Goal: Information Seeking & Learning: Learn about a topic

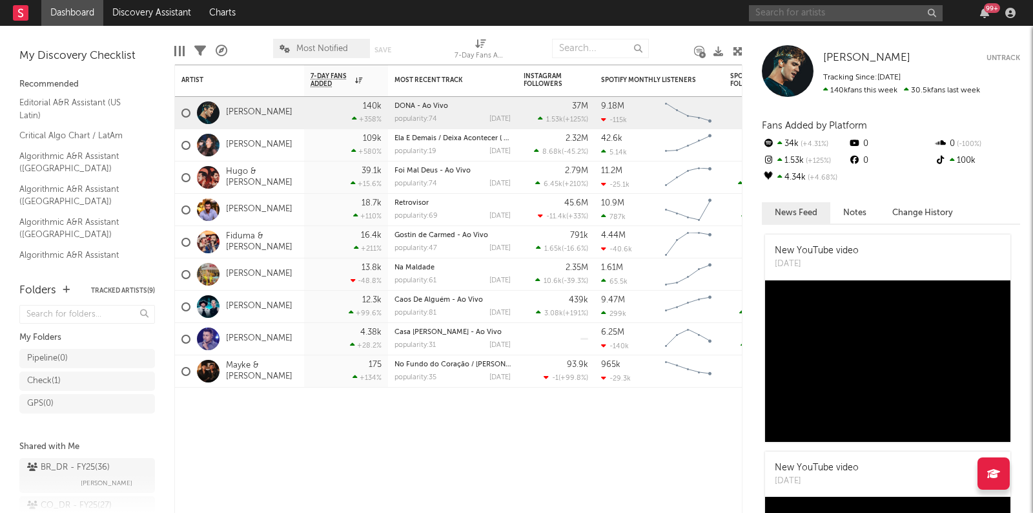
click at [884, 18] on input "text" at bounding box center [846, 13] width 194 height 16
type input "fabinh"
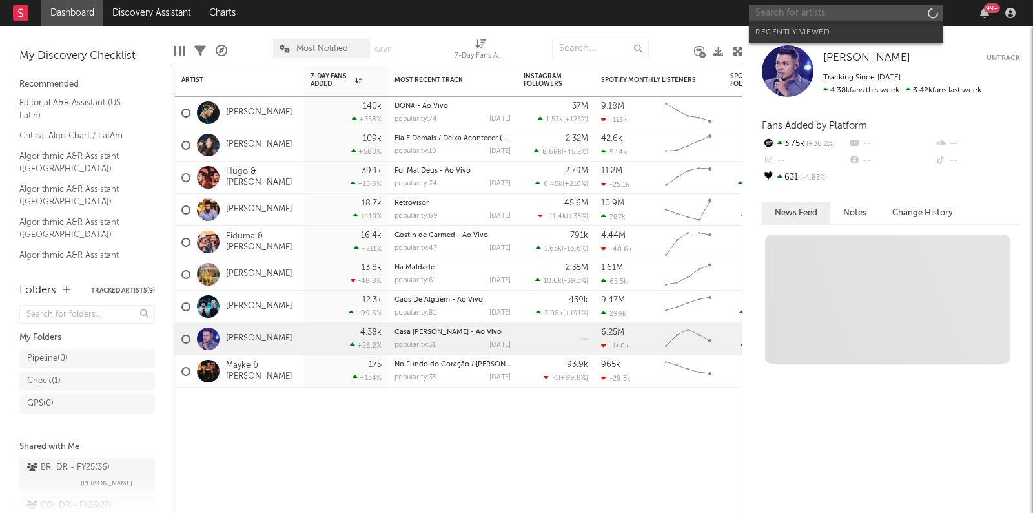
click at [798, 15] on input "text" at bounding box center [846, 13] width 194 height 16
type input "s"
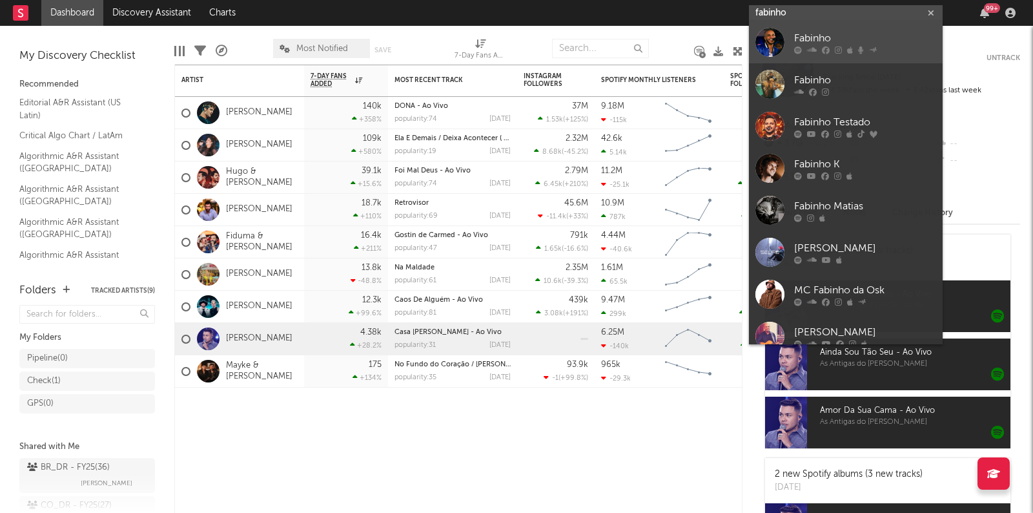
type input "fabinho"
click at [814, 34] on div "Fabinho" at bounding box center [865, 39] width 142 height 16
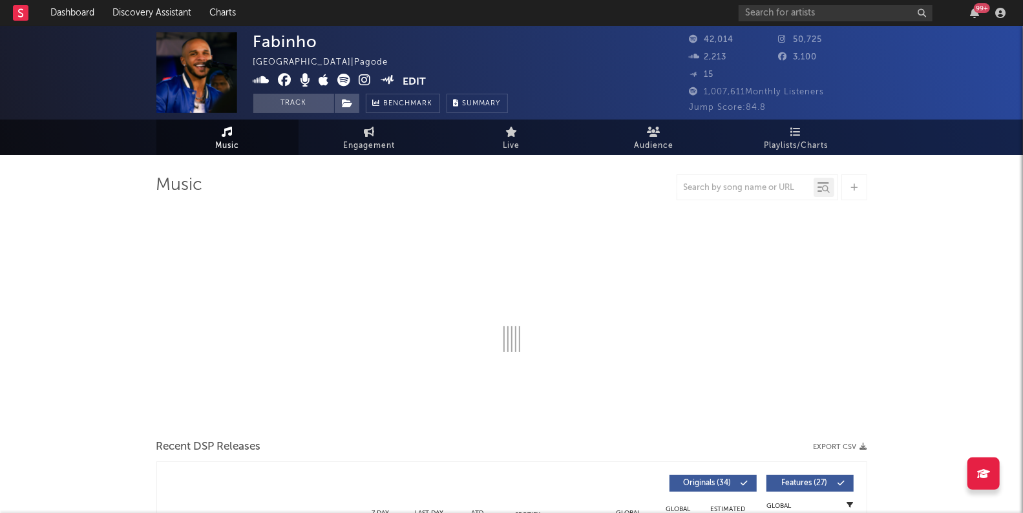
select select "6m"
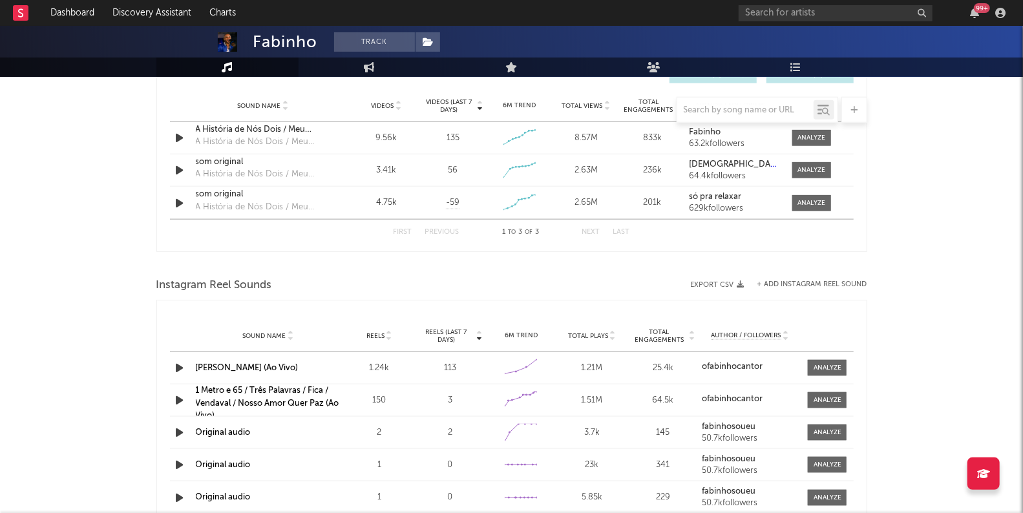
scroll to position [940, 0]
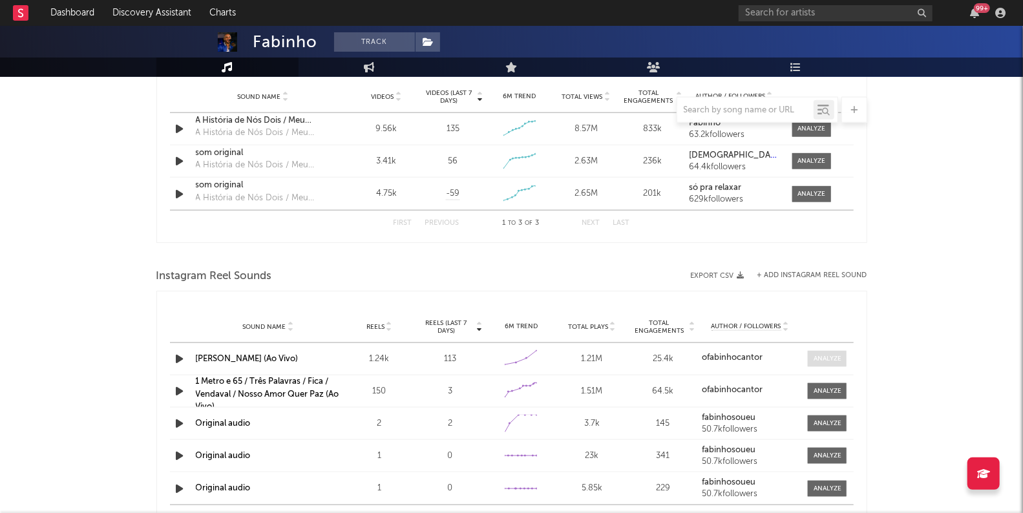
click at [828, 358] on div at bounding box center [827, 359] width 28 height 10
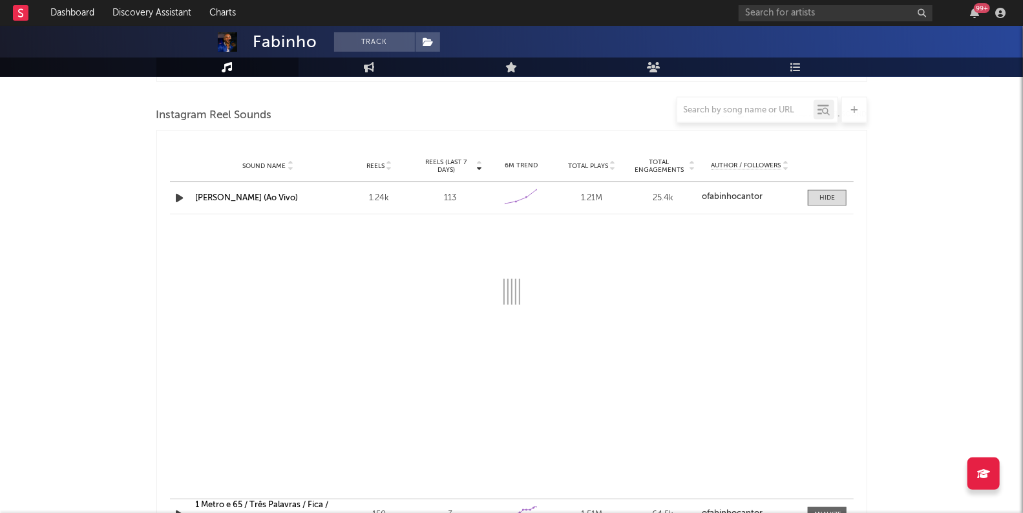
scroll to position [1102, 0]
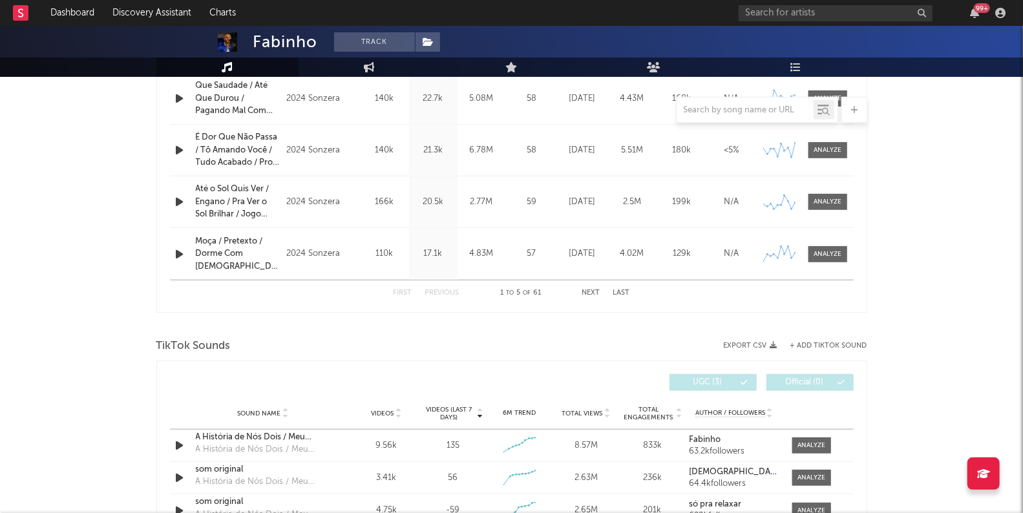
select select "1w"
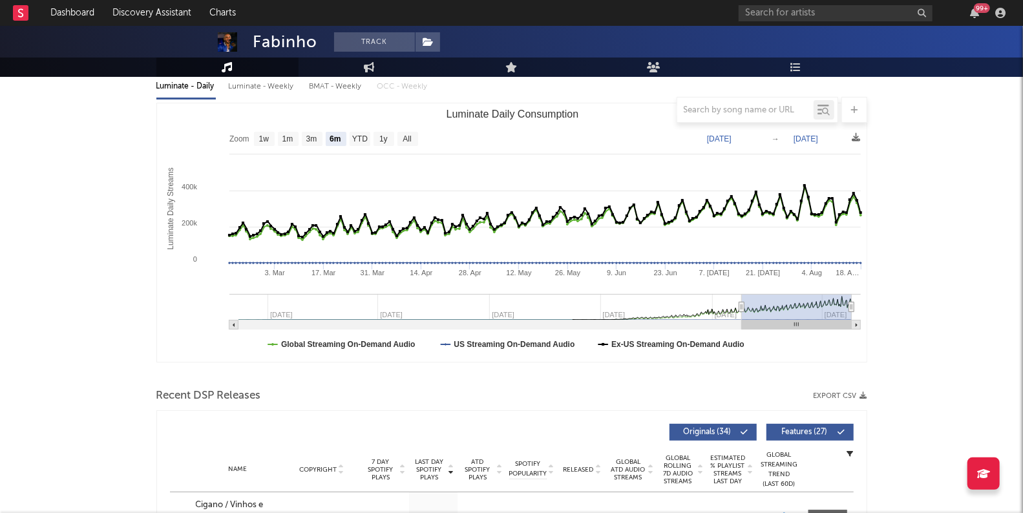
scroll to position [0, 0]
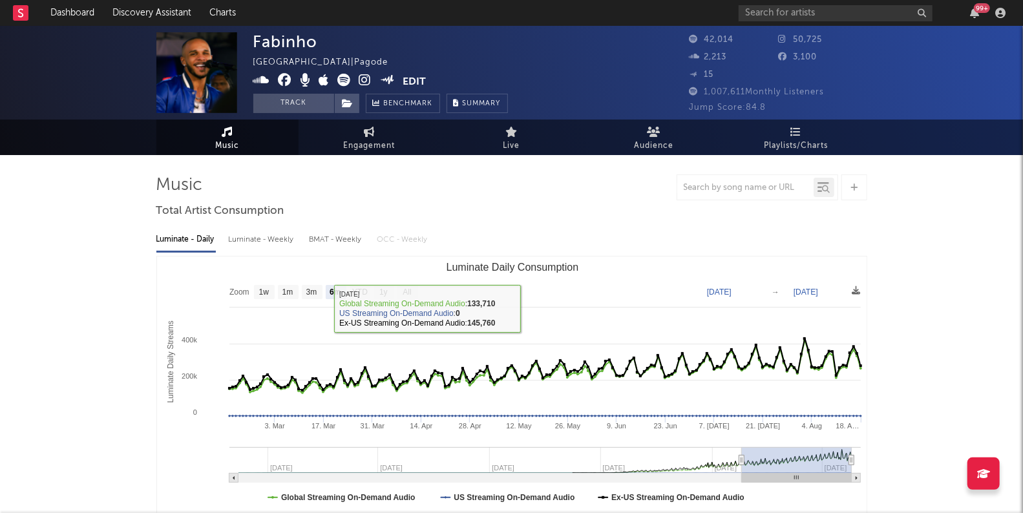
click at [260, 239] on div "Luminate - Weekly" at bounding box center [263, 240] width 68 height 22
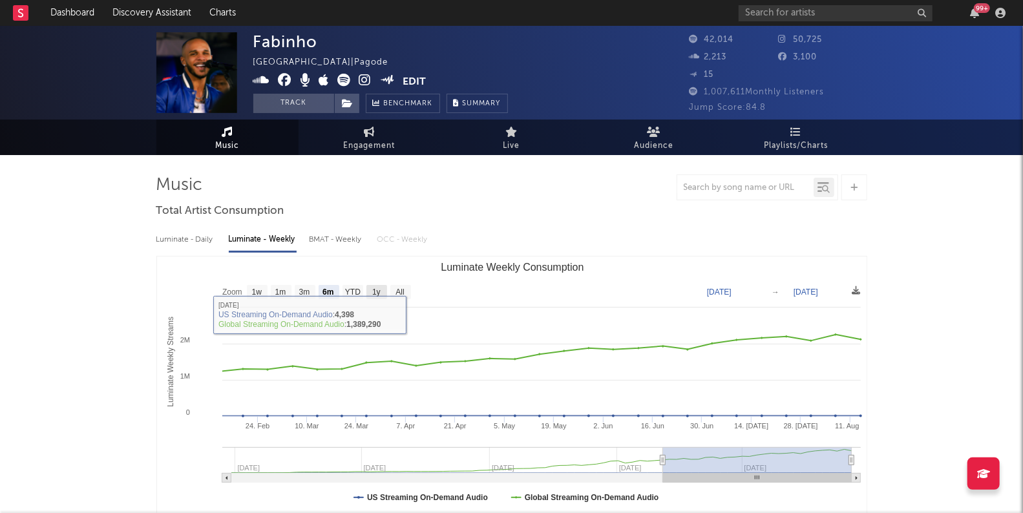
click at [379, 296] on text "1y" at bounding box center [376, 292] width 8 height 9
select select "1y"
type input "[DATE]"
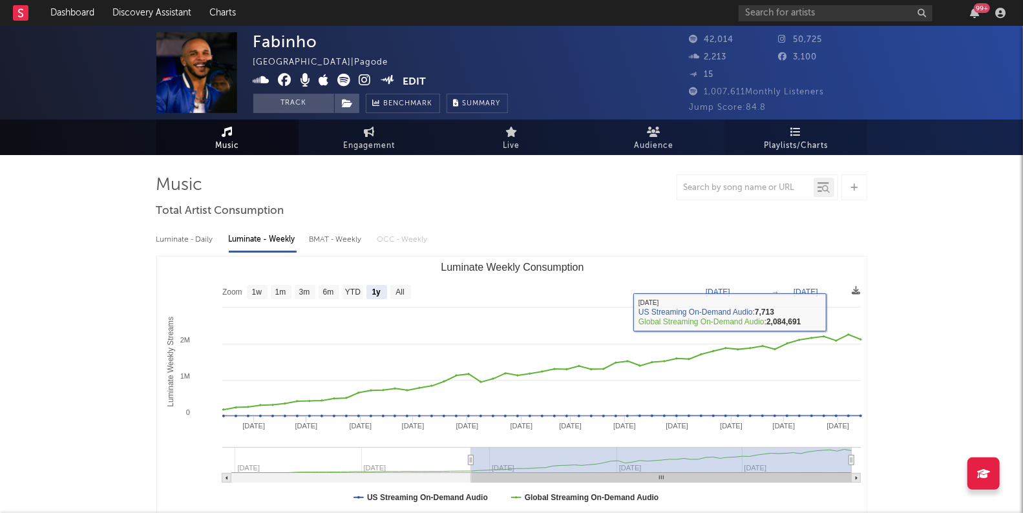
click at [809, 134] on link "Playlists/Charts" at bounding box center [796, 137] width 142 height 36
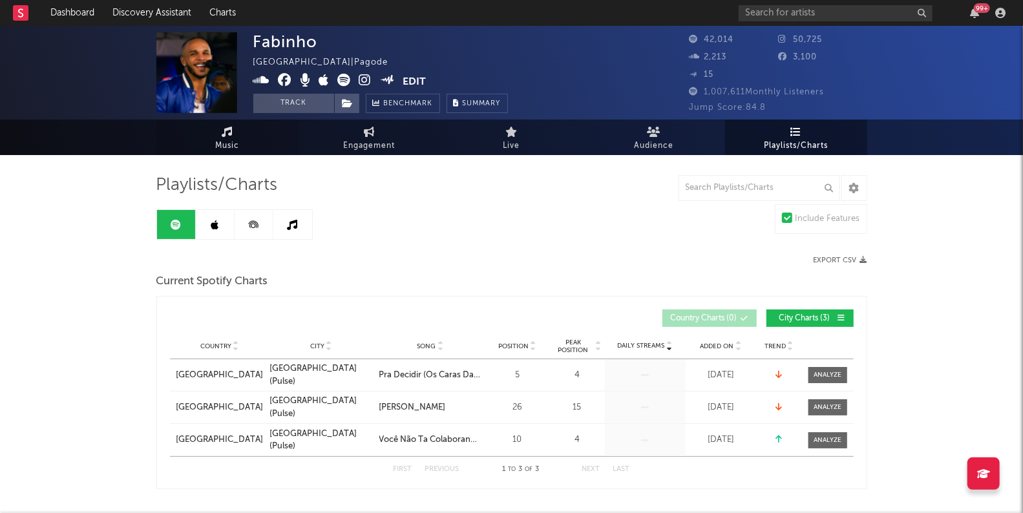
click at [235, 145] on span "Music" at bounding box center [227, 146] width 24 height 16
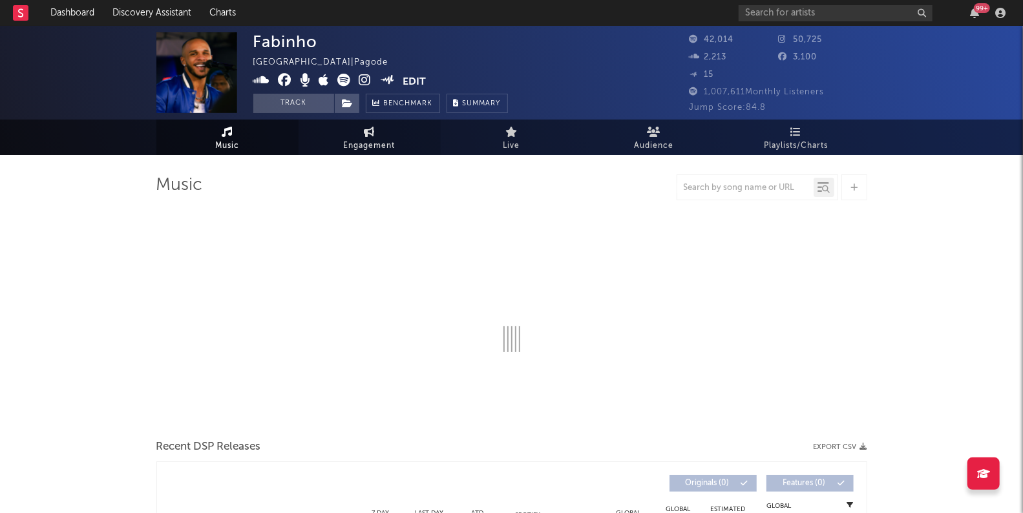
click at [380, 136] on link "Engagement" at bounding box center [369, 137] width 142 height 36
select select "1w"
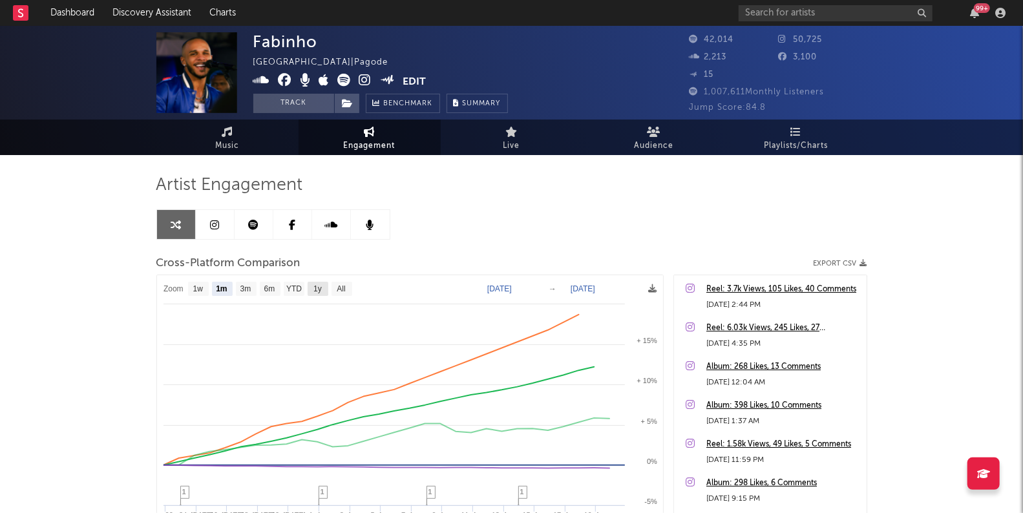
click at [320, 289] on text "1y" at bounding box center [317, 289] width 8 height 9
select select "1y"
type input "[DATE]"
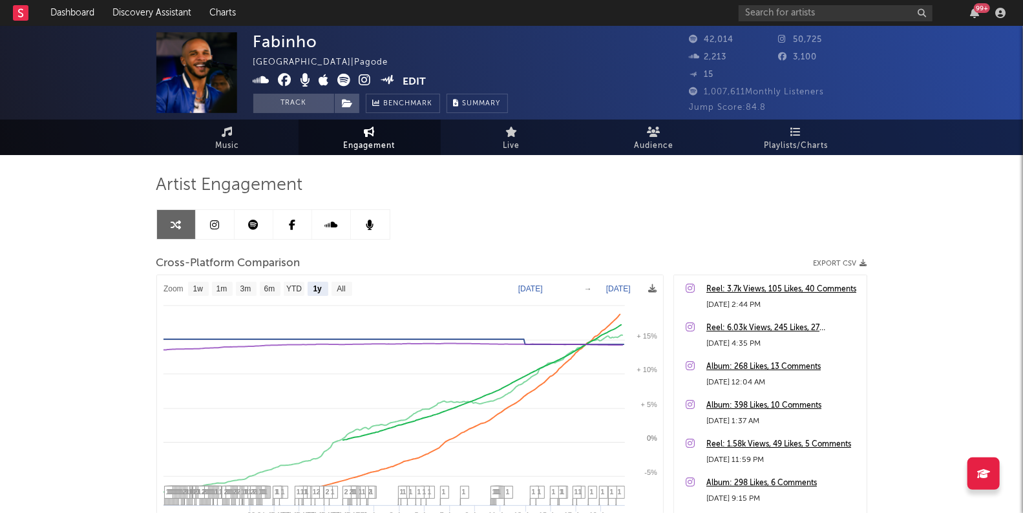
select select "1y"
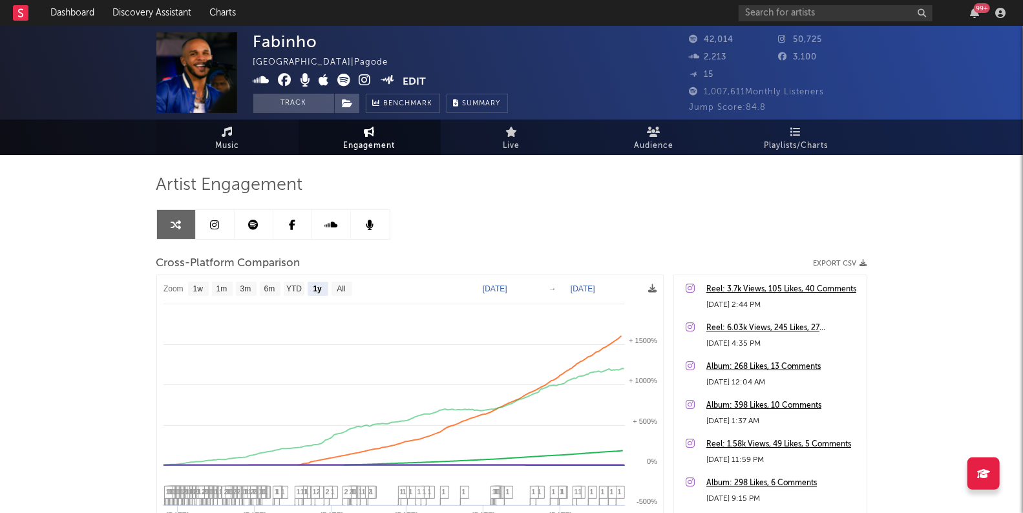
click at [240, 149] on link "Music" at bounding box center [227, 137] width 142 height 36
select select "6m"
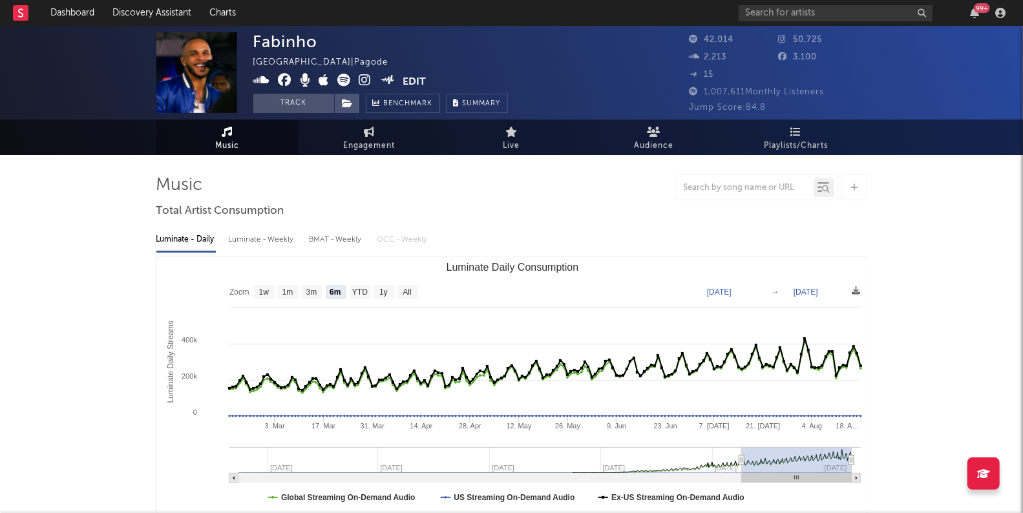
click at [282, 236] on div "Luminate - Weekly" at bounding box center [263, 240] width 68 height 22
select select "6m"
